Goal: Task Accomplishment & Management: Manage account settings

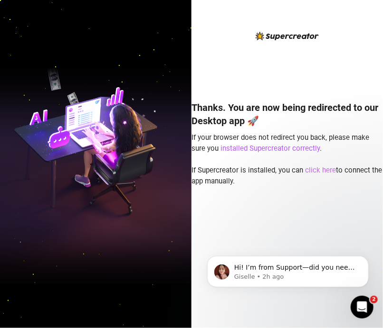
click at [325, 170] on link "click here" at bounding box center [320, 170] width 31 height 9
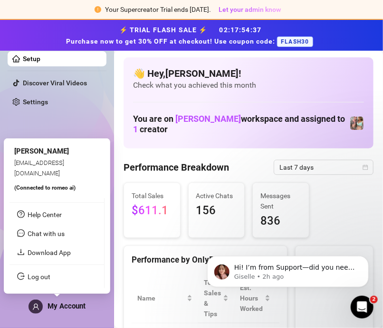
click at [66, 309] on span "My Account" at bounding box center [66, 306] width 38 height 9
click at [41, 278] on link "Log out" at bounding box center [39, 277] width 23 height 8
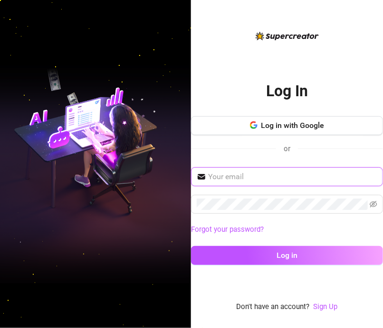
click at [233, 178] on input "text" at bounding box center [292, 176] width 169 height 11
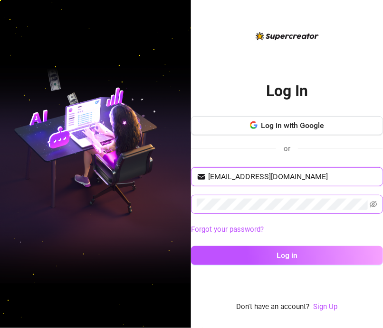
type input "[EMAIL_ADDRESS][DOMAIN_NAME]"
click at [191, 246] on button "Log in" at bounding box center [287, 255] width 192 height 19
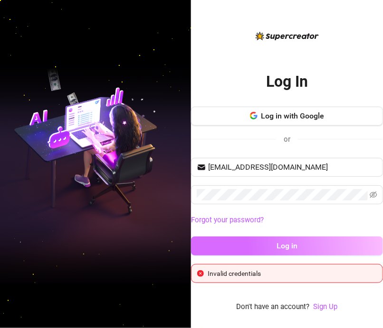
click at [376, 245] on button "Log in" at bounding box center [287, 246] width 192 height 19
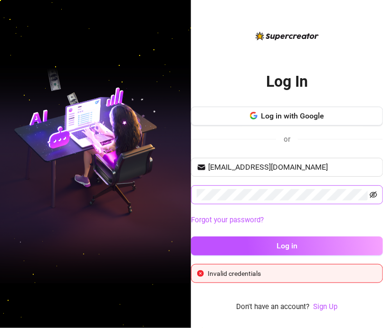
click at [373, 195] on icon "eye-invisible" at bounding box center [373, 195] width 8 height 7
drag, startPoint x: 302, startPoint y: 201, endPoint x: 235, endPoint y: 202, distance: 66.5
click at [235, 202] on span at bounding box center [287, 195] width 192 height 19
click at [189, 196] on div "Log In Log in with Google or [EMAIL_ADDRESS][DOMAIN_NAME] Forgot your password?…" at bounding box center [191, 164] width 383 height 328
click at [191, 237] on button "Log in" at bounding box center [287, 246] width 192 height 19
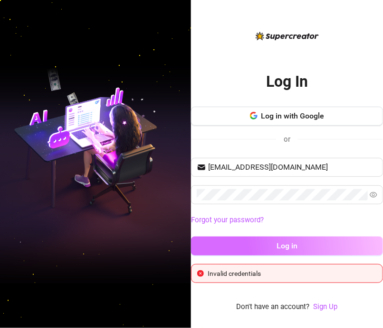
click at [382, 245] on button "Log in" at bounding box center [287, 246] width 192 height 19
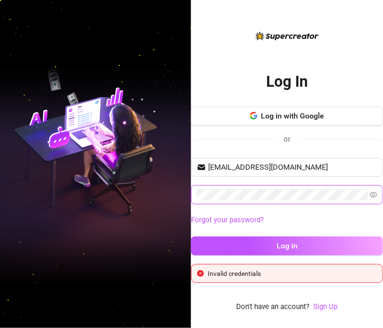
click at [196, 196] on span at bounding box center [287, 195] width 192 height 19
click at [374, 195] on icon "eye" at bounding box center [373, 195] width 8 height 6
click at [374, 195] on icon "eye-invisible" at bounding box center [373, 195] width 8 height 8
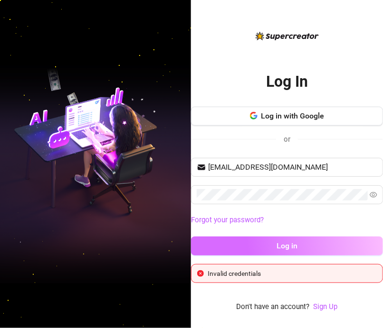
click at [204, 247] on button "Log in" at bounding box center [287, 246] width 192 height 19
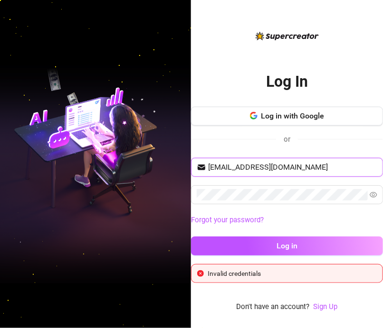
drag, startPoint x: 337, startPoint y: 164, endPoint x: 225, endPoint y: 171, distance: 112.7
click at [194, 169] on span "[EMAIL_ADDRESS][DOMAIN_NAME]" at bounding box center [287, 167] width 192 height 19
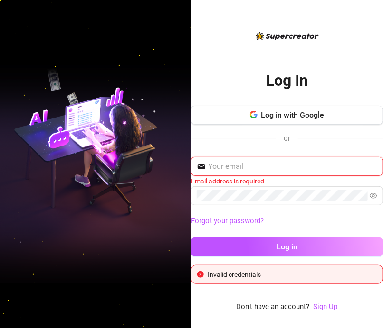
click at [249, 169] on input "text" at bounding box center [292, 166] width 169 height 11
type input "[EMAIL_ADDRESS][DOMAIN_NAME]"
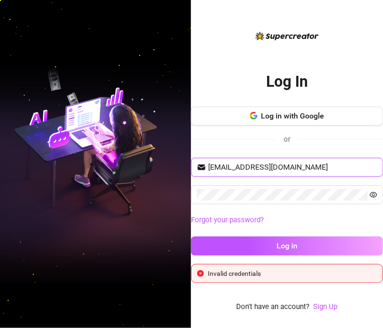
click at [371, 193] on icon "eye" at bounding box center [373, 195] width 8 height 8
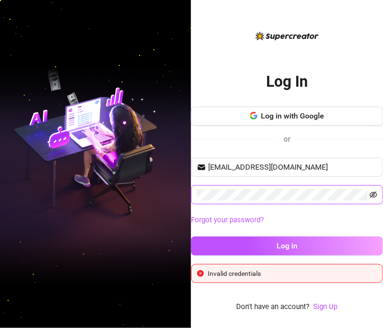
click at [371, 193] on icon "eye-invisible" at bounding box center [373, 195] width 8 height 8
click at [184, 197] on div "Log In Log in with Google or [EMAIL_ADDRESS][DOMAIN_NAME] Forgot your password?…" at bounding box center [191, 164] width 383 height 328
click at [191, 237] on button "Log in" at bounding box center [287, 246] width 192 height 19
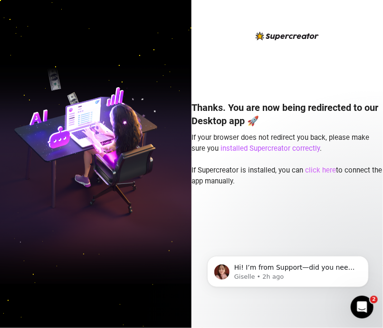
click at [311, 171] on link "click here" at bounding box center [320, 170] width 31 height 9
